Goal: Task Accomplishment & Management: Use online tool/utility

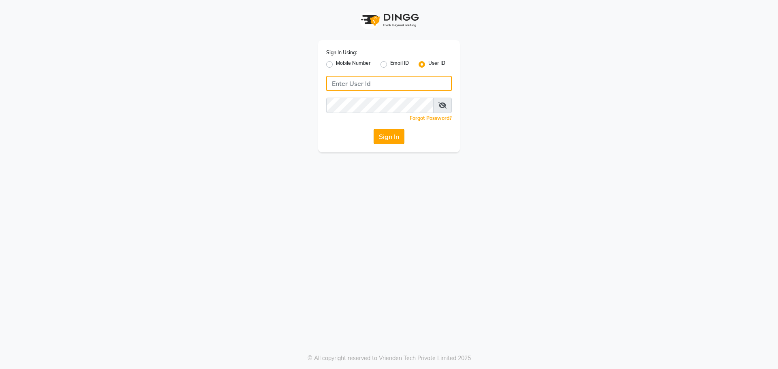
type input "[PERSON_NAME]"
click at [392, 135] on button "Sign In" at bounding box center [388, 136] width 31 height 15
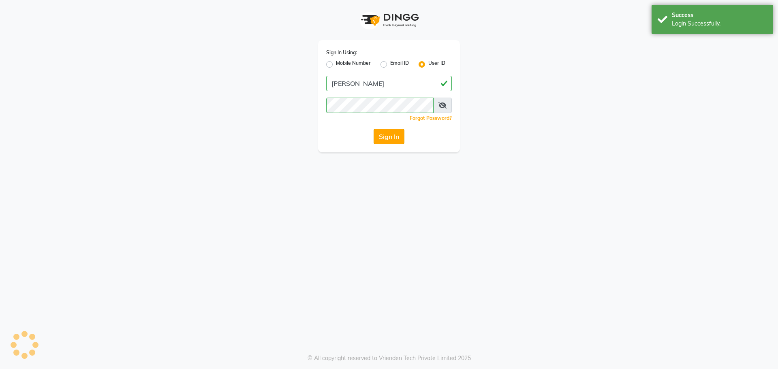
select select "5233"
select select "service"
